Goal: Find contact information: Find contact information

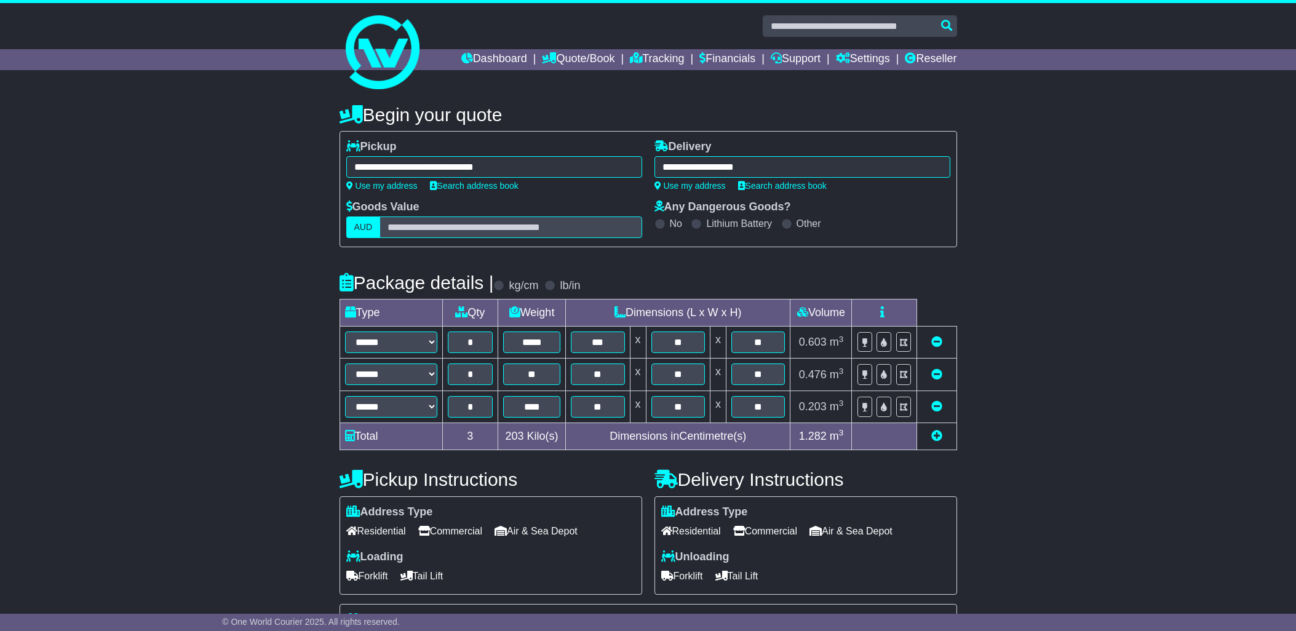
select select "*****"
click at [559, 58] on link "Quote/Book" at bounding box center [578, 59] width 73 height 21
click at [561, 105] on link "Saved Quotes" at bounding box center [591, 108] width 97 height 14
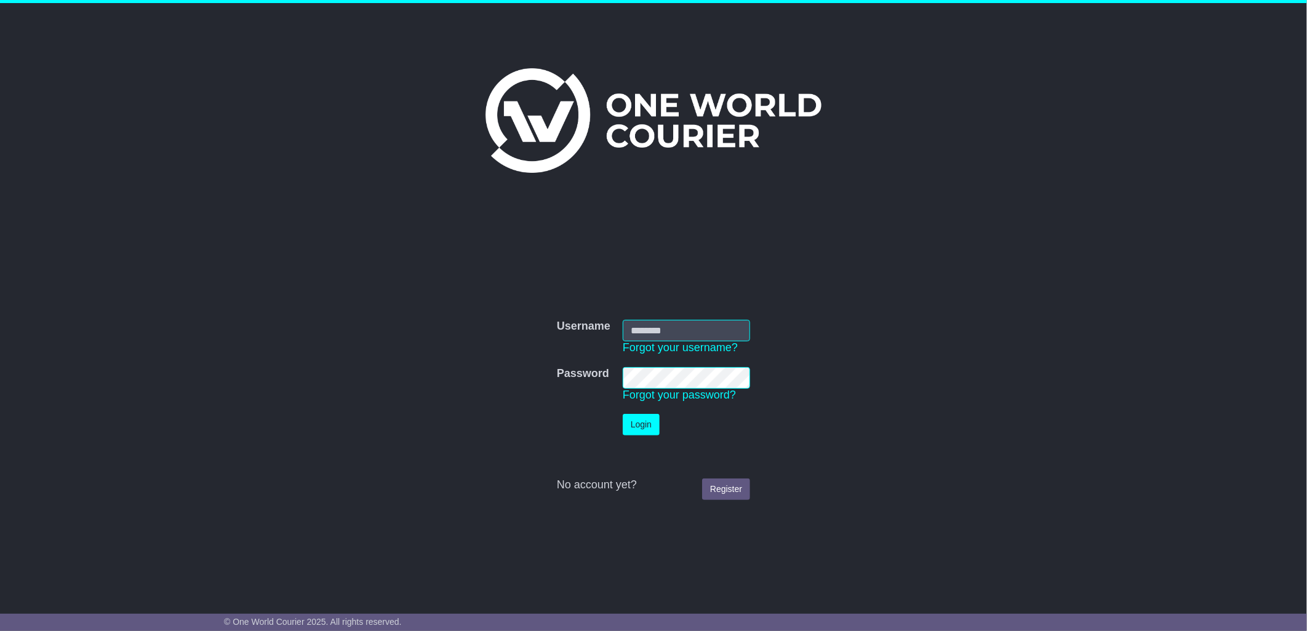
type input "**********"
click at [646, 425] on button "Login" at bounding box center [641, 425] width 37 height 22
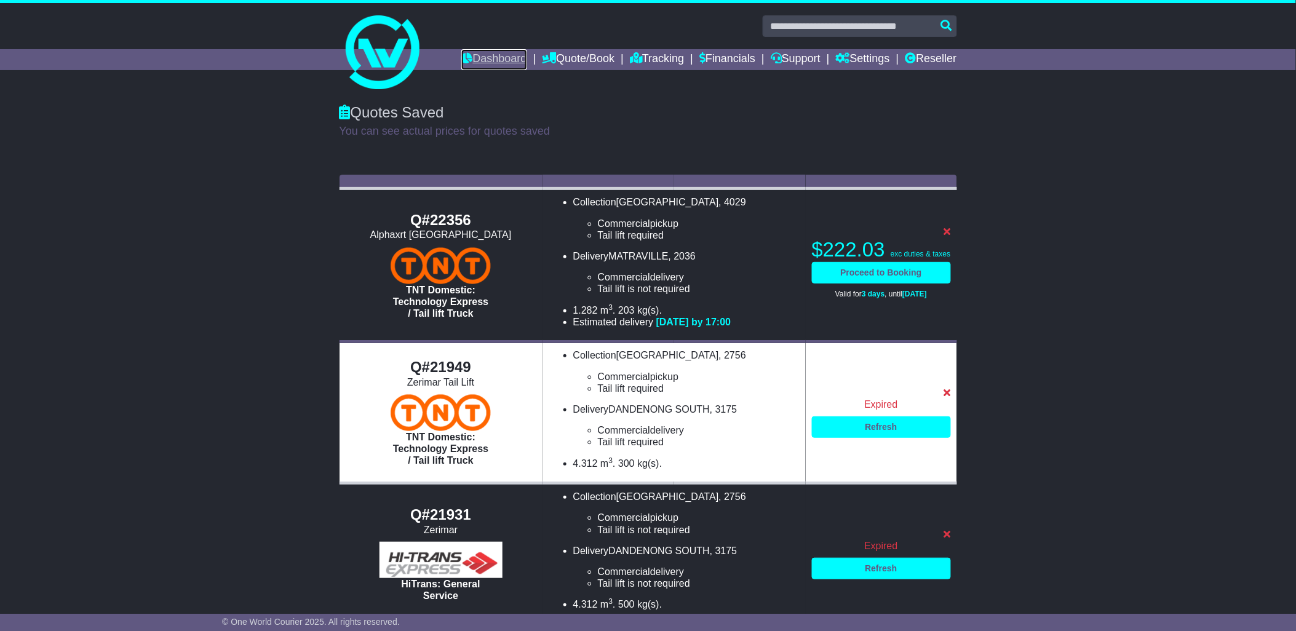
click at [479, 55] on link "Dashboard" at bounding box center [494, 59] width 66 height 21
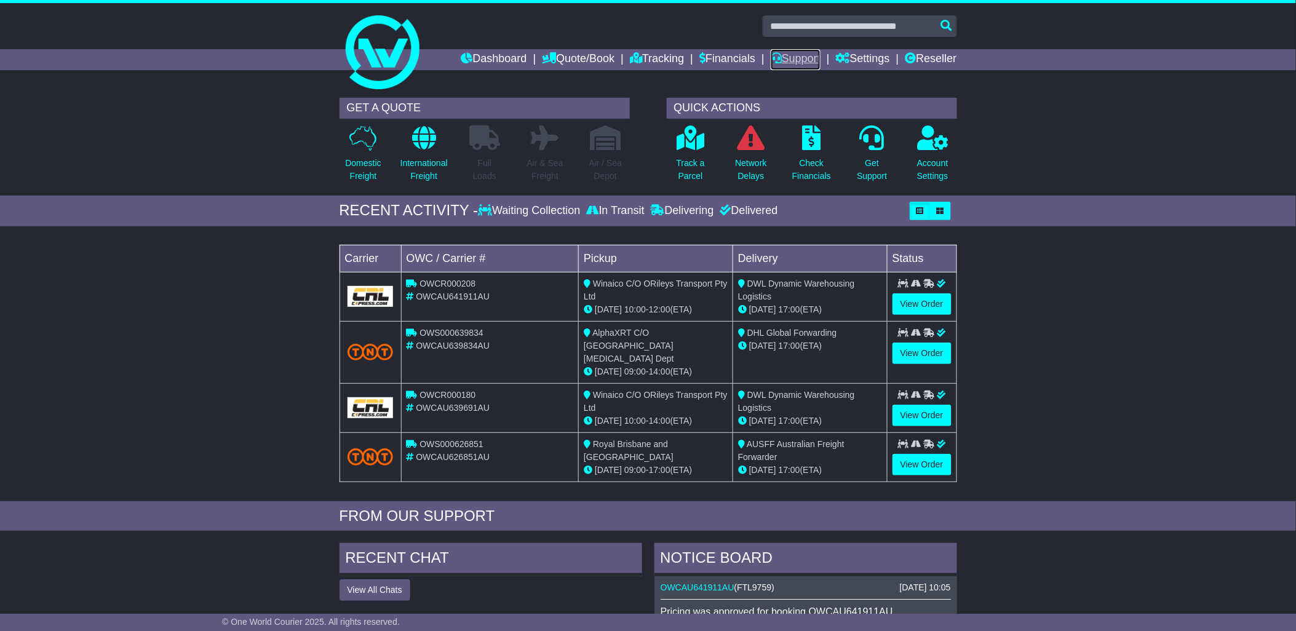
click at [799, 60] on link "Support" at bounding box center [796, 59] width 50 height 21
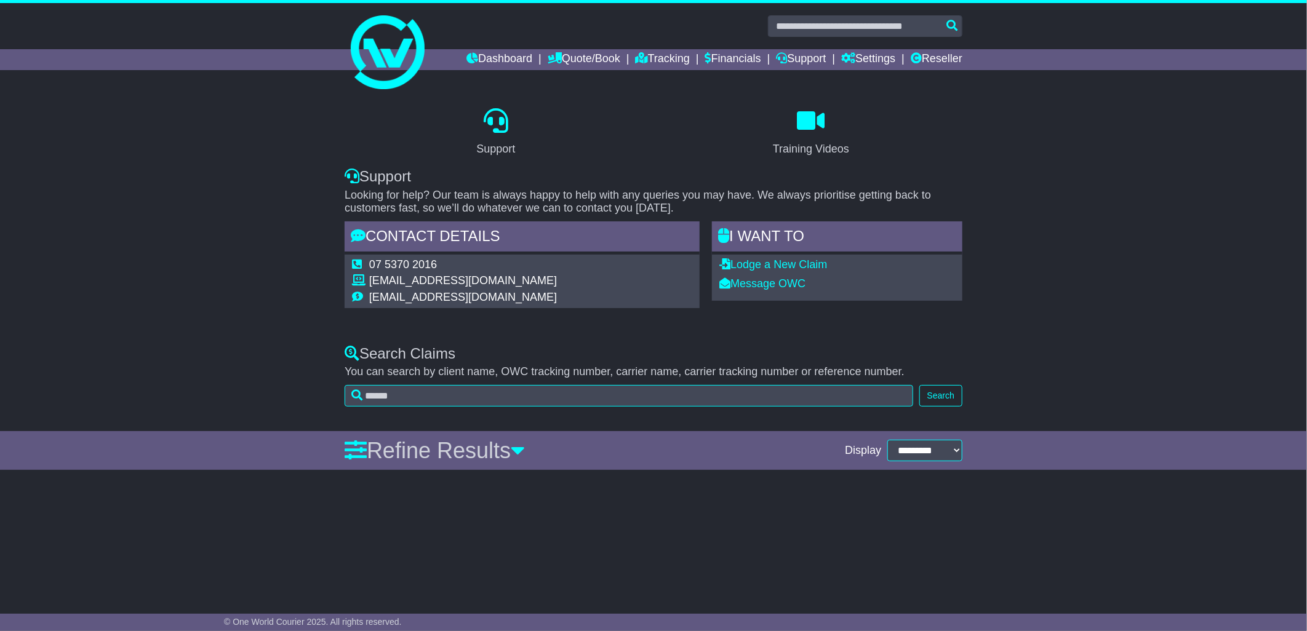
drag, startPoint x: 542, startPoint y: 293, endPoint x: 370, endPoint y: 293, distance: 172.3
click at [370, 293] on td "accounts@oneworldcourier.com.au" at bounding box center [463, 298] width 188 height 14
drag, startPoint x: 370, startPoint y: 293, endPoint x: 379, endPoint y: 295, distance: 9.6
copy td "accounts@oneworldcourier.com.au"
click at [481, 56] on link "Dashboard" at bounding box center [499, 59] width 66 height 21
